Goal: Task Accomplishment & Management: Complete application form

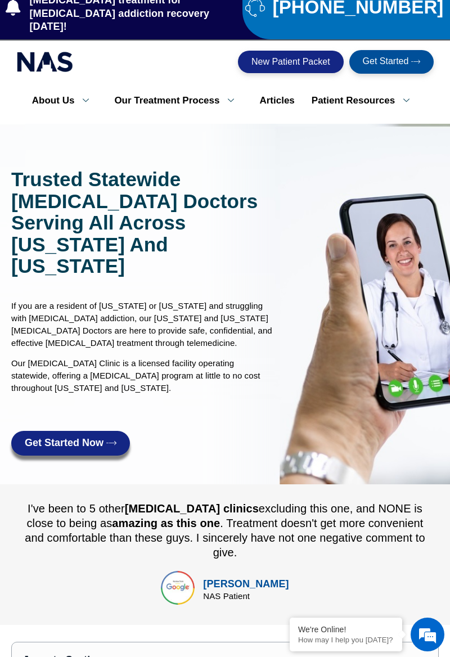
click at [39, 437] on span "Get Started Now" at bounding box center [64, 442] width 79 height 11
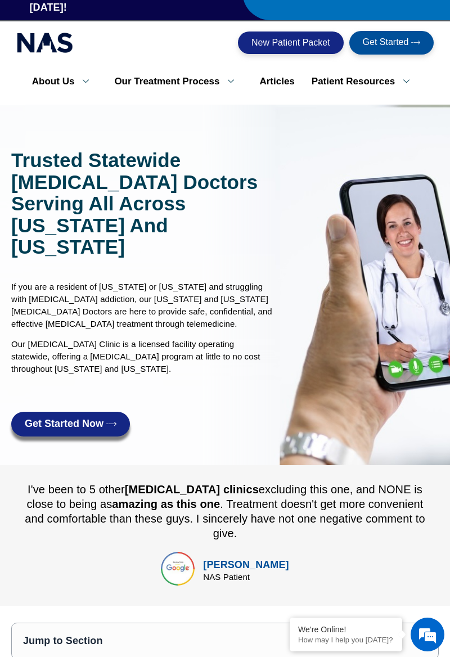
scroll to position [61, 0]
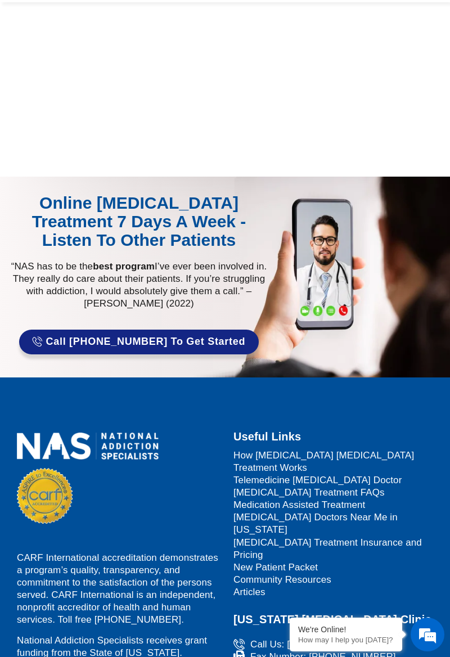
scroll to position [190, 0]
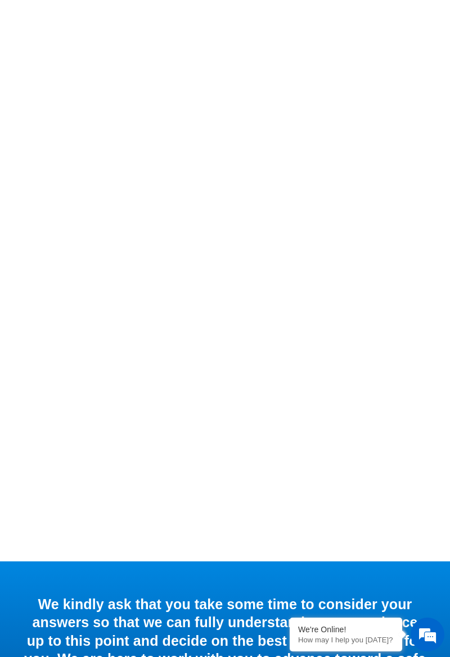
scroll to position [466, 0]
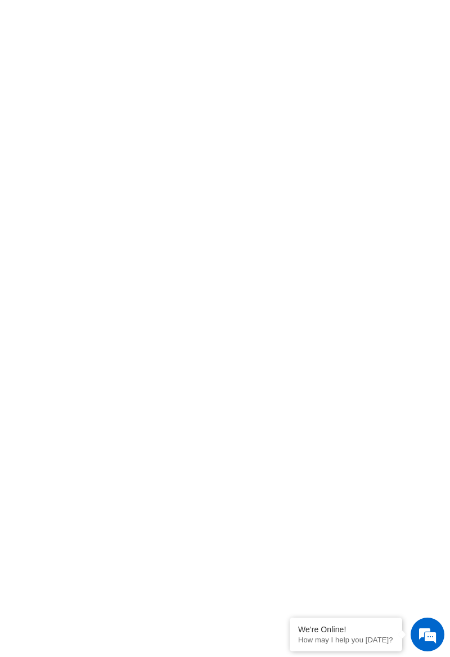
scroll to position [677, 0]
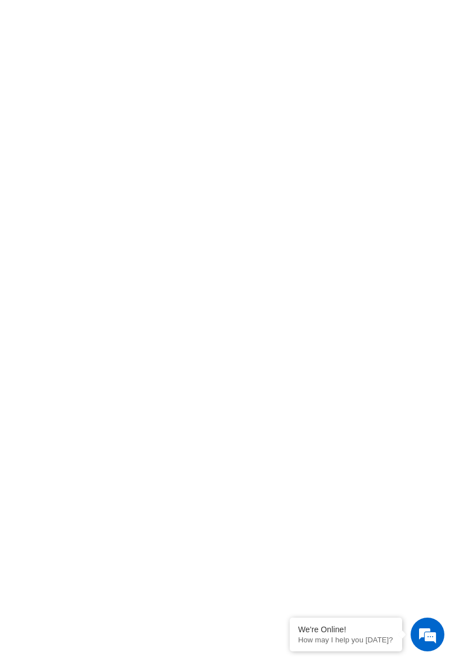
scroll to position [358, 0]
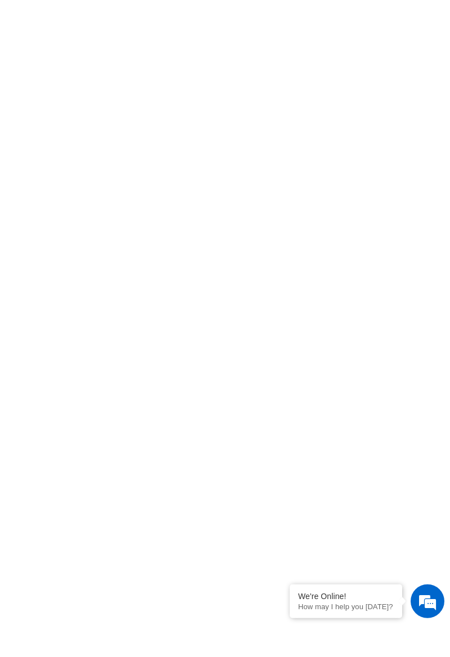
scroll to position [948, 0]
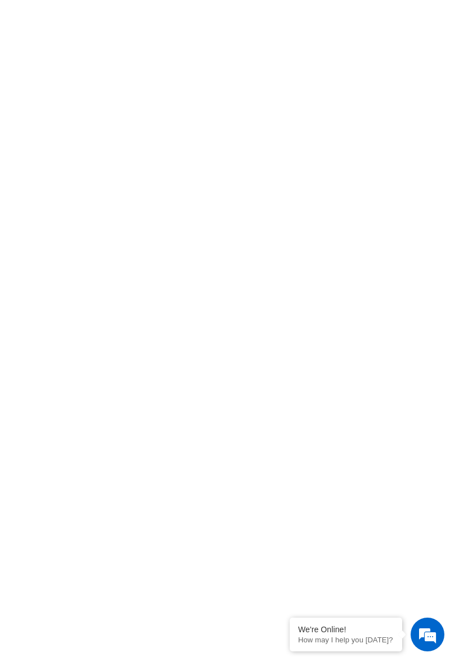
click at [4, 415] on div at bounding box center [225, 358] width 450 height 1883
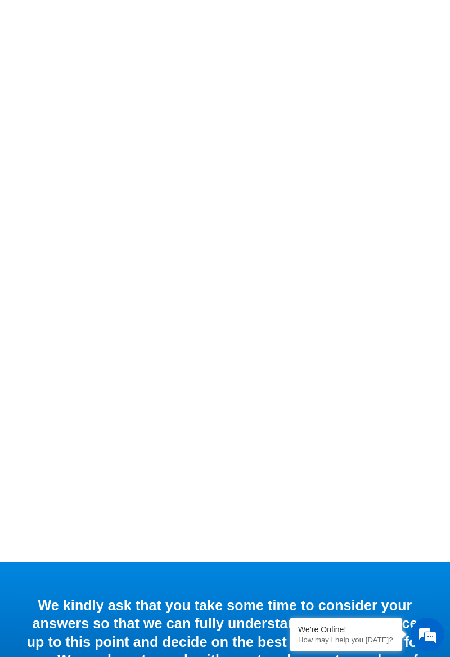
scroll to position [9036, 0]
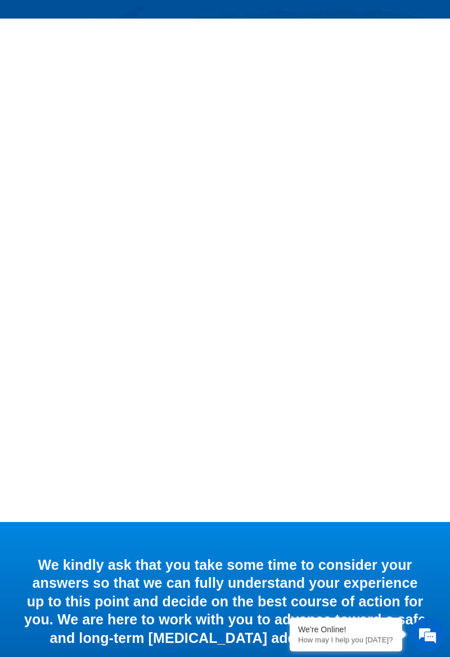
scroll to position [358, 0]
